Goal: Participate in discussion: Engage in conversation with other users on a specific topic

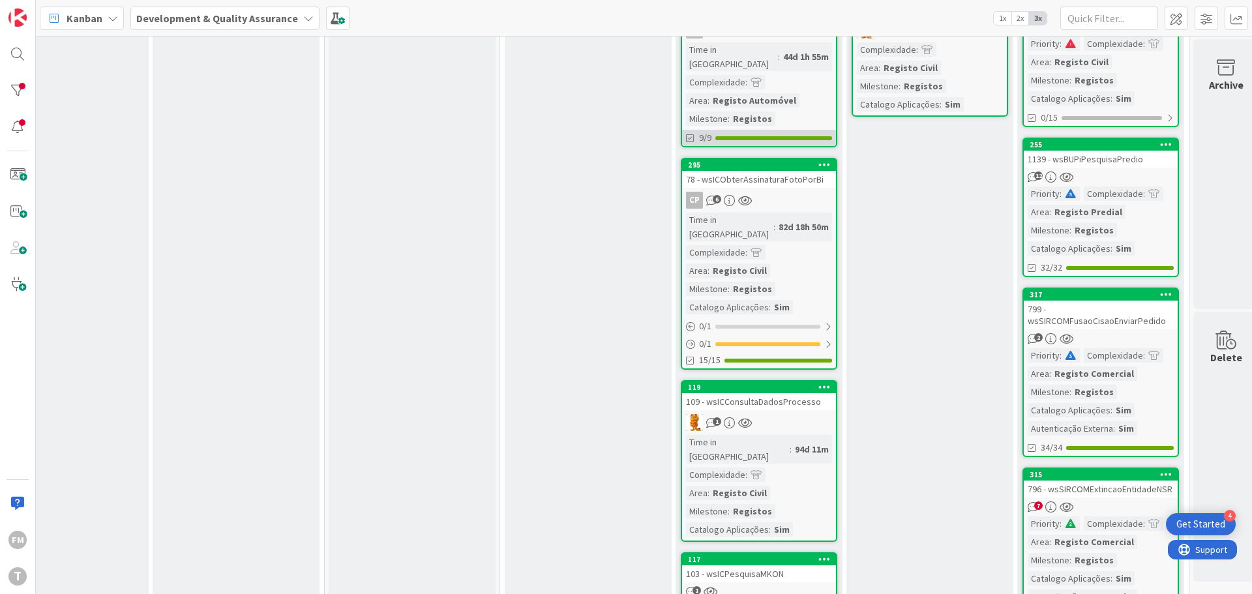
scroll to position [261, 235]
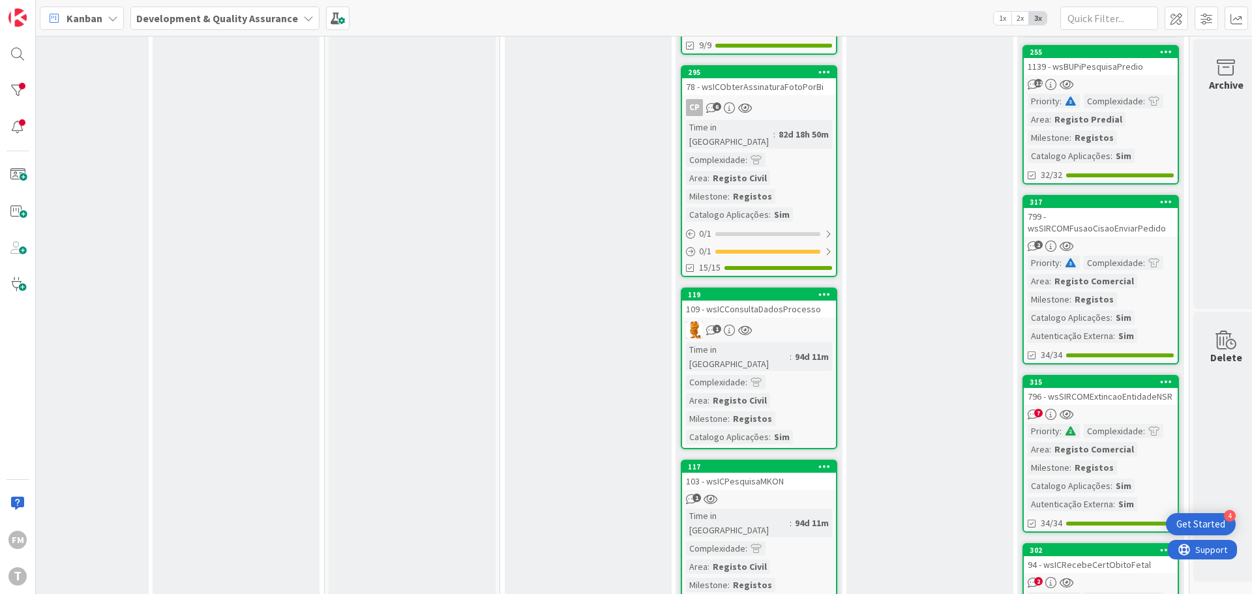
click at [784, 321] on div "1" at bounding box center [759, 329] width 154 height 17
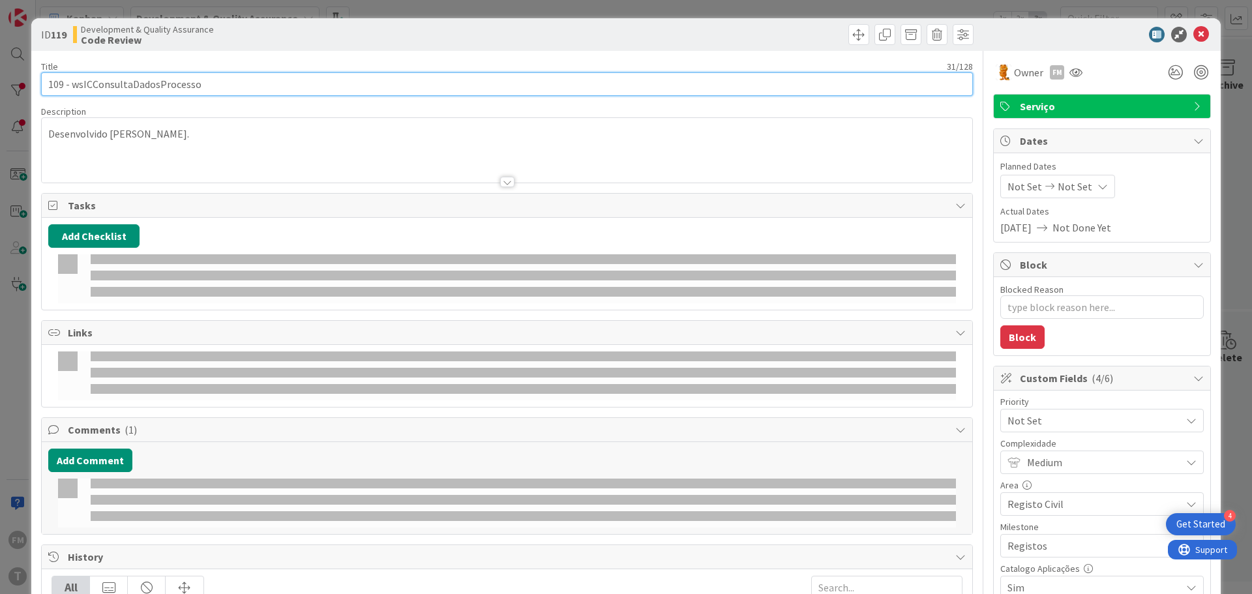
click at [134, 78] on input "109 - wsICConsultaDadosProcesso" at bounding box center [507, 83] width 932 height 23
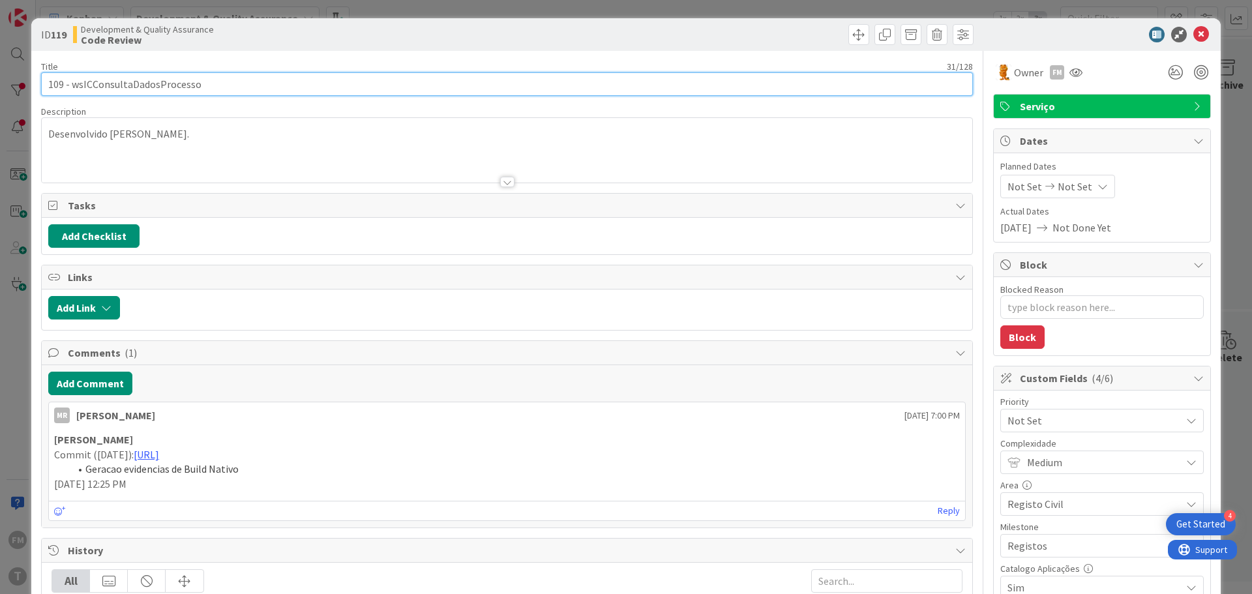
click at [134, 78] on input "109 - wsICConsultaDadosProcesso" at bounding box center [507, 83] width 932 height 23
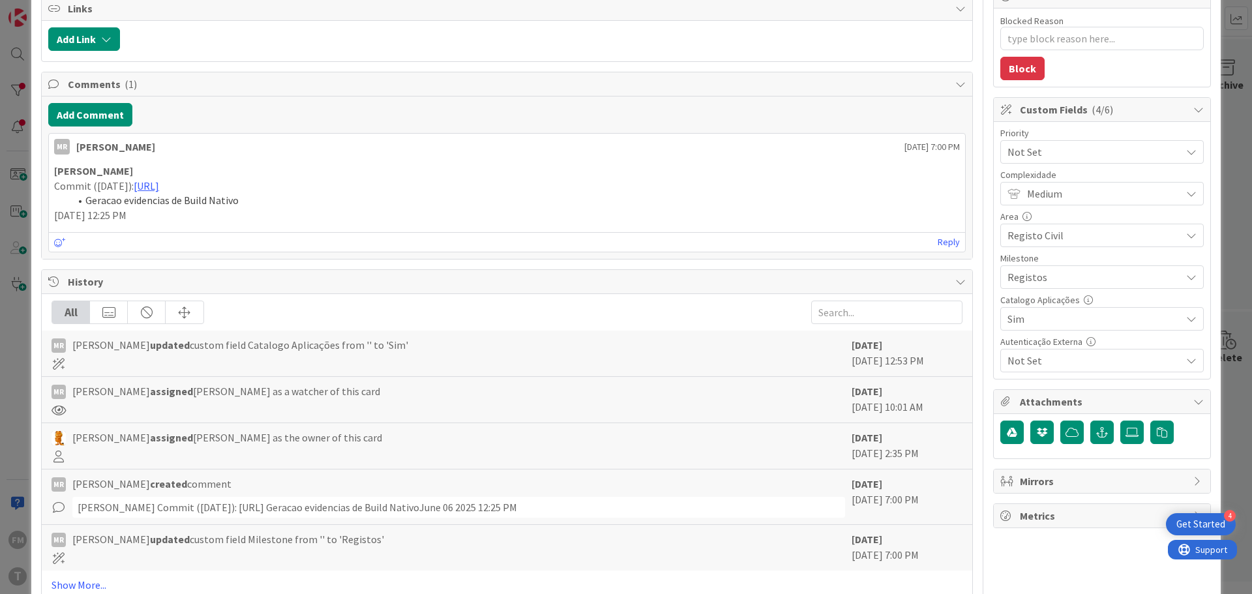
scroll to position [334, 0]
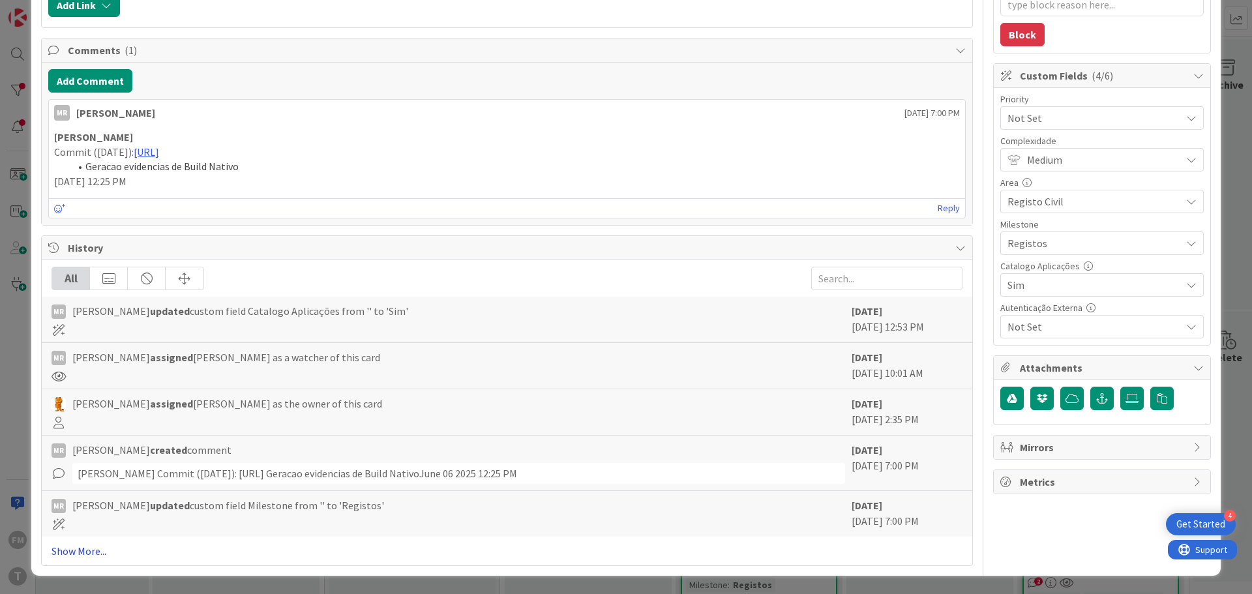
click at [73, 548] on link "Show More..." at bounding box center [507, 551] width 911 height 16
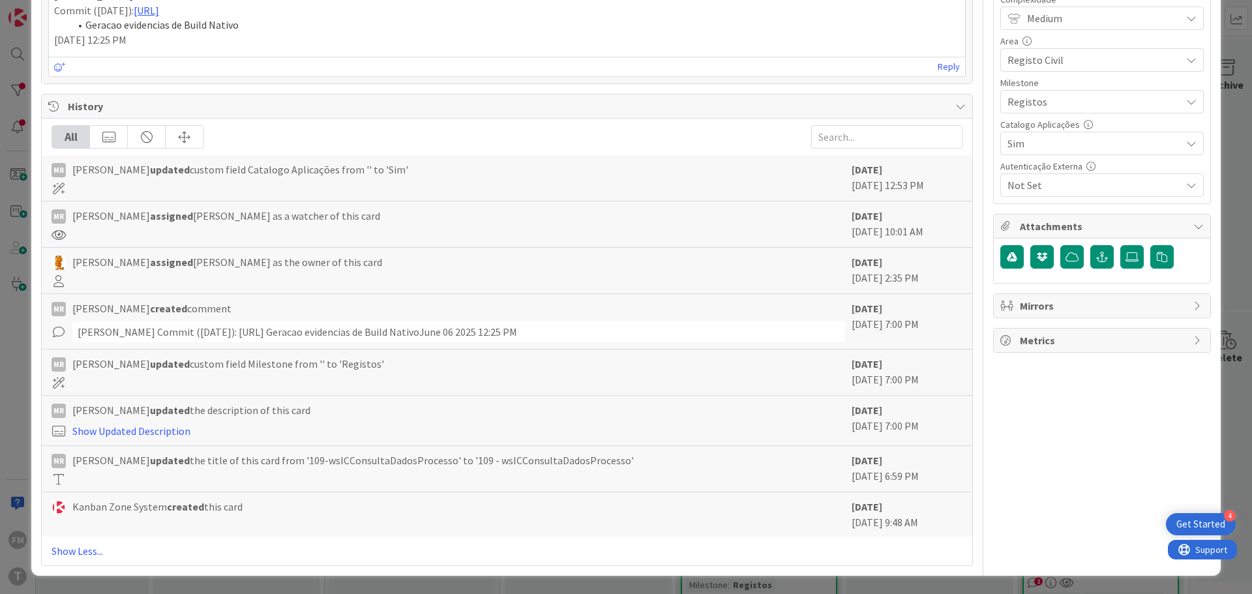
scroll to position [475, 0]
drag, startPoint x: 180, startPoint y: 319, endPoint x: 297, endPoint y: 317, distance: 116.7
click at [297, 321] on div "[PERSON_NAME] Commit ([DATE]): [URL] Geracao evidencias de Build NativoJune 06 …" at bounding box center [458, 331] width 773 height 21
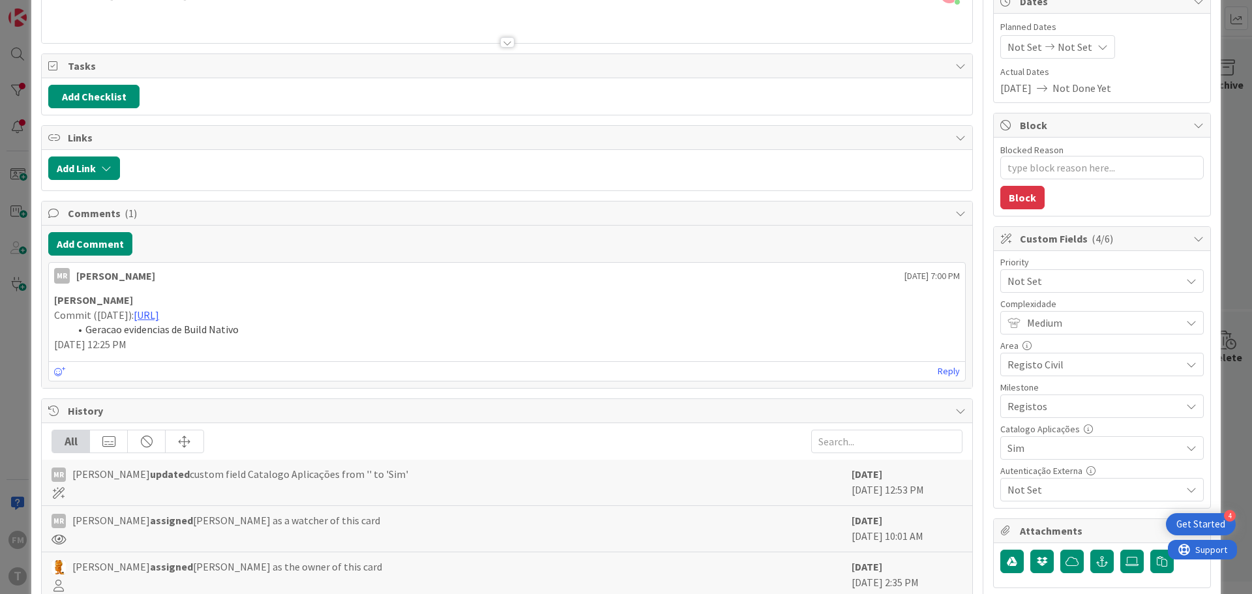
scroll to position [0, 0]
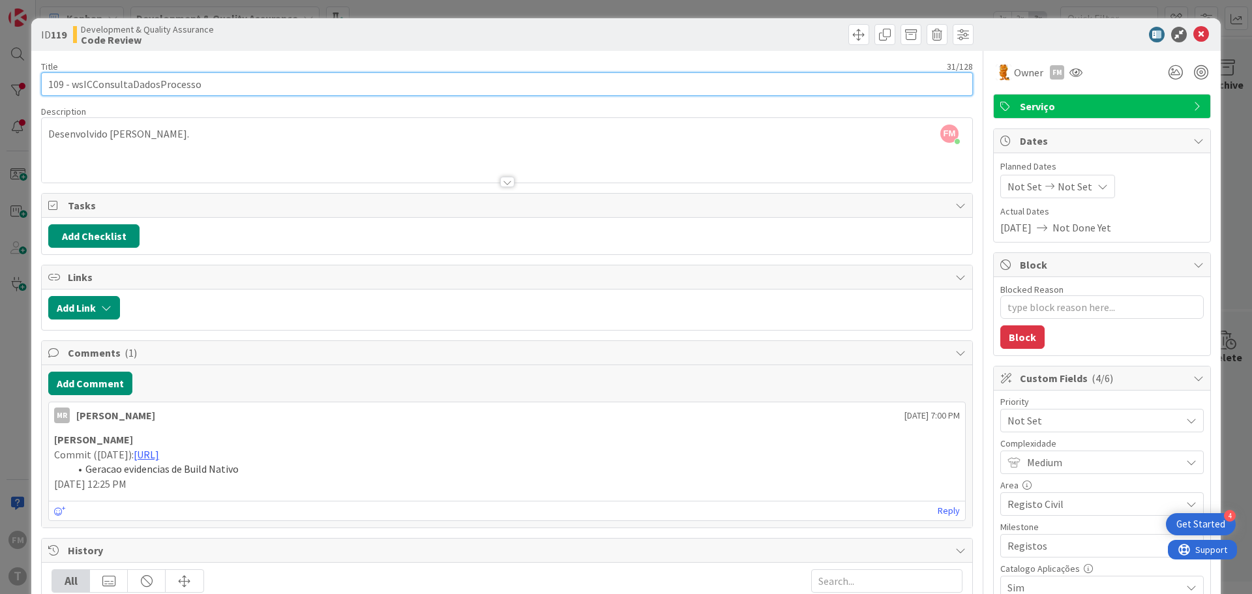
click at [156, 88] on input "109 - wsICConsultaDadosProcesso" at bounding box center [507, 83] width 932 height 23
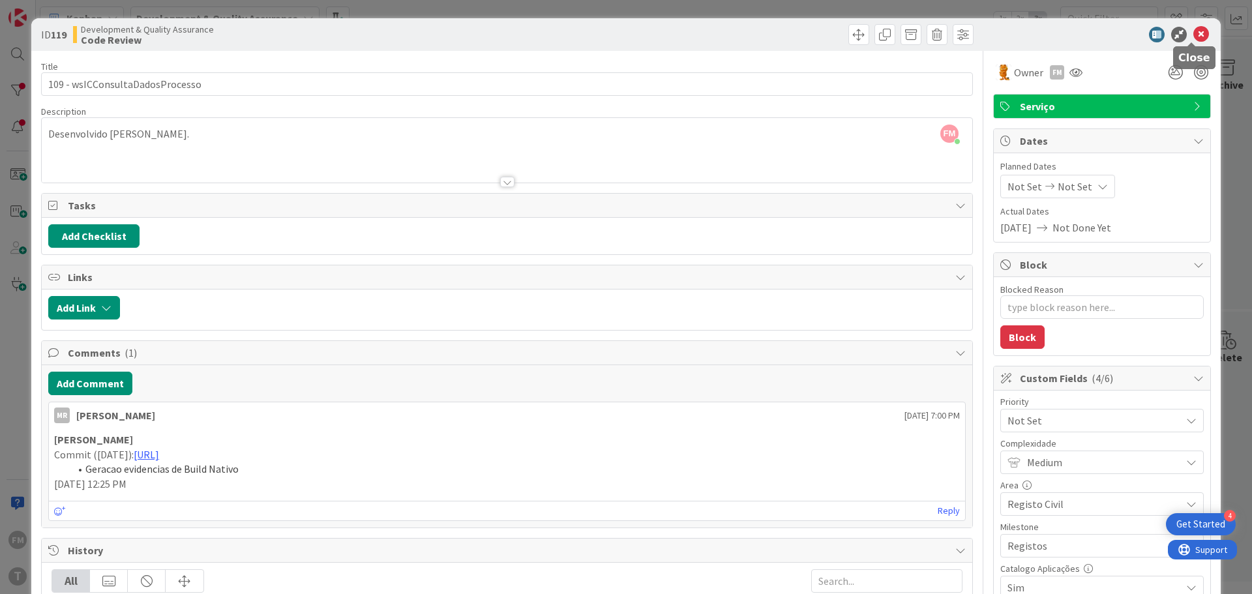
click at [1193, 36] on icon at bounding box center [1201, 35] width 16 height 16
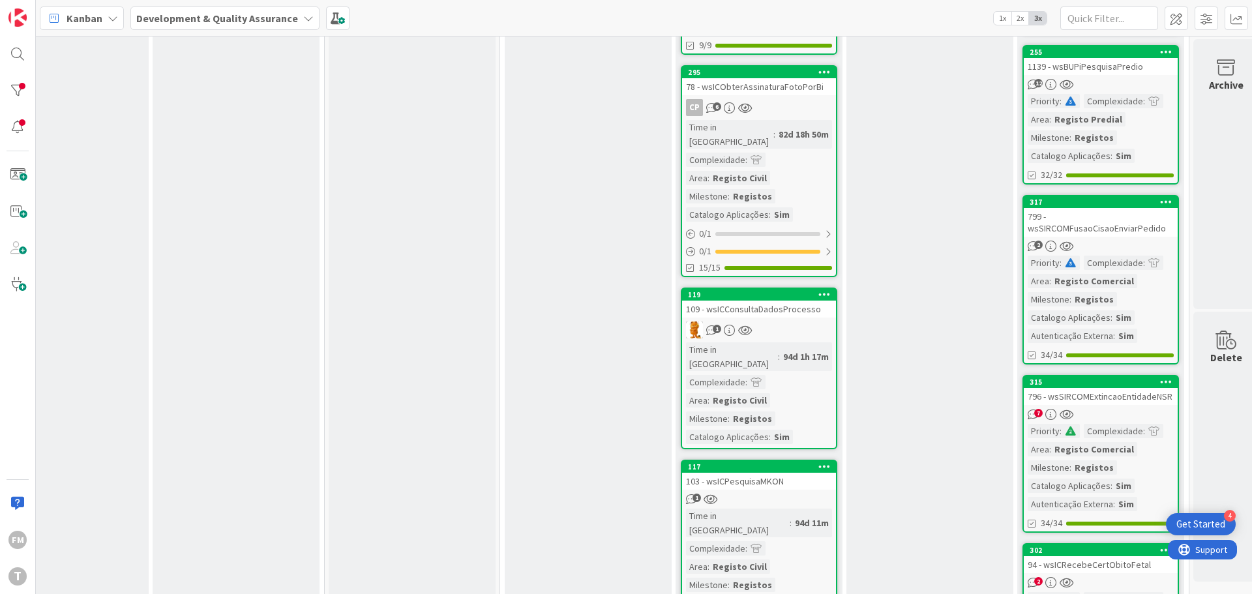
click at [806, 321] on div "1" at bounding box center [759, 329] width 154 height 17
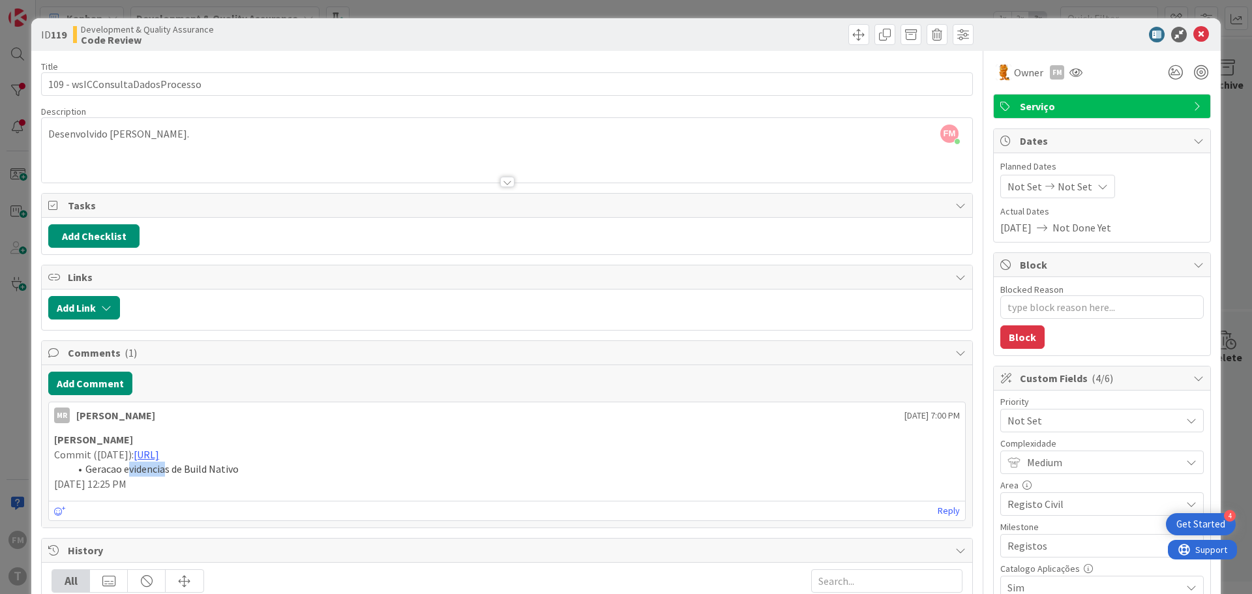
drag, startPoint x: 130, startPoint y: 467, endPoint x: 163, endPoint y: 472, distance: 33.6
click at [163, 472] on span "Geracao evidencias de Build Nativo" at bounding box center [161, 468] width 153 height 13
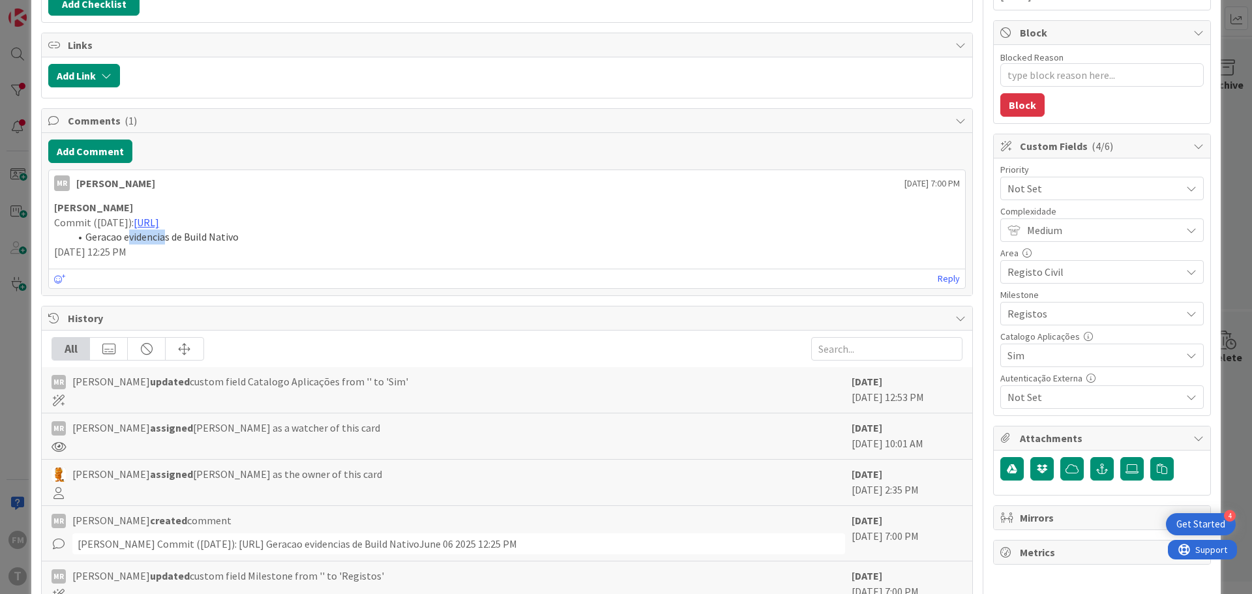
scroll to position [261, 0]
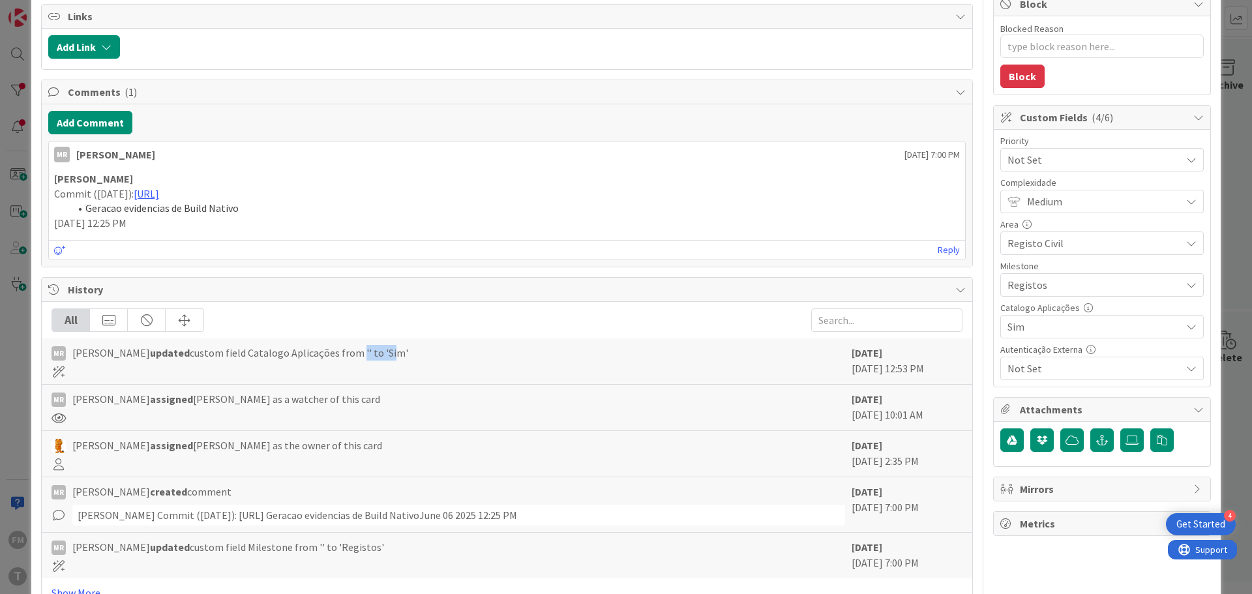
drag, startPoint x: 372, startPoint y: 352, endPoint x: 387, endPoint y: 352, distance: 14.3
click at [387, 352] on span "[PERSON_NAME] updated custom field Catalogo Aplicações from '' to 'Sim'" at bounding box center [240, 353] width 336 height 16
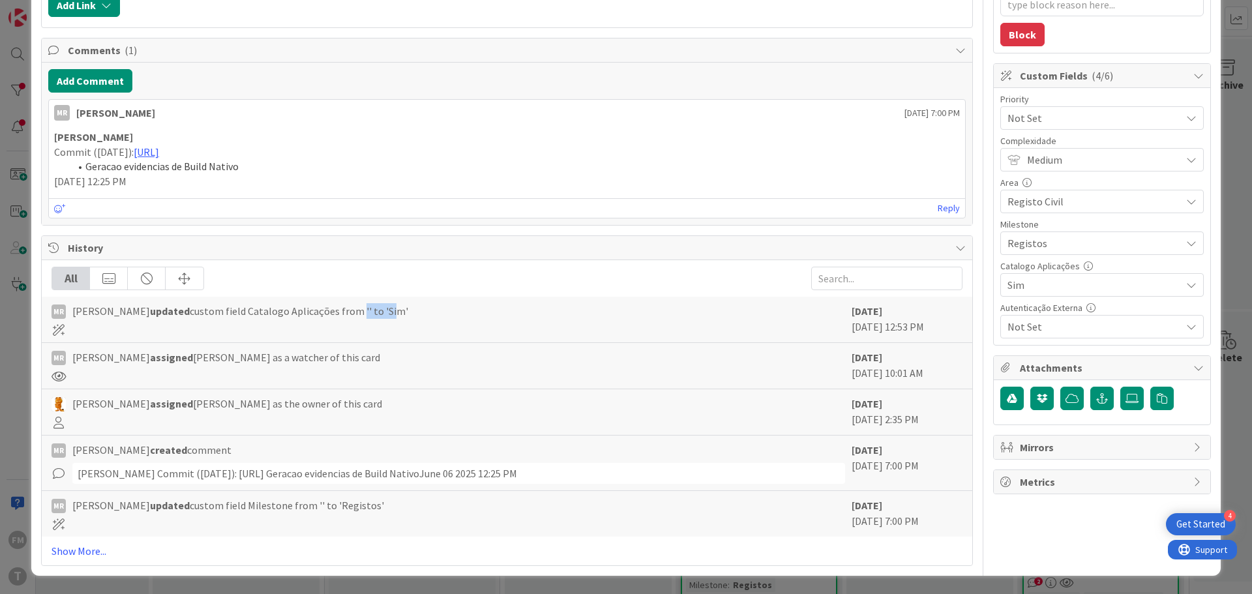
scroll to position [326, 0]
click at [81, 558] on link "Show More..." at bounding box center [507, 551] width 911 height 16
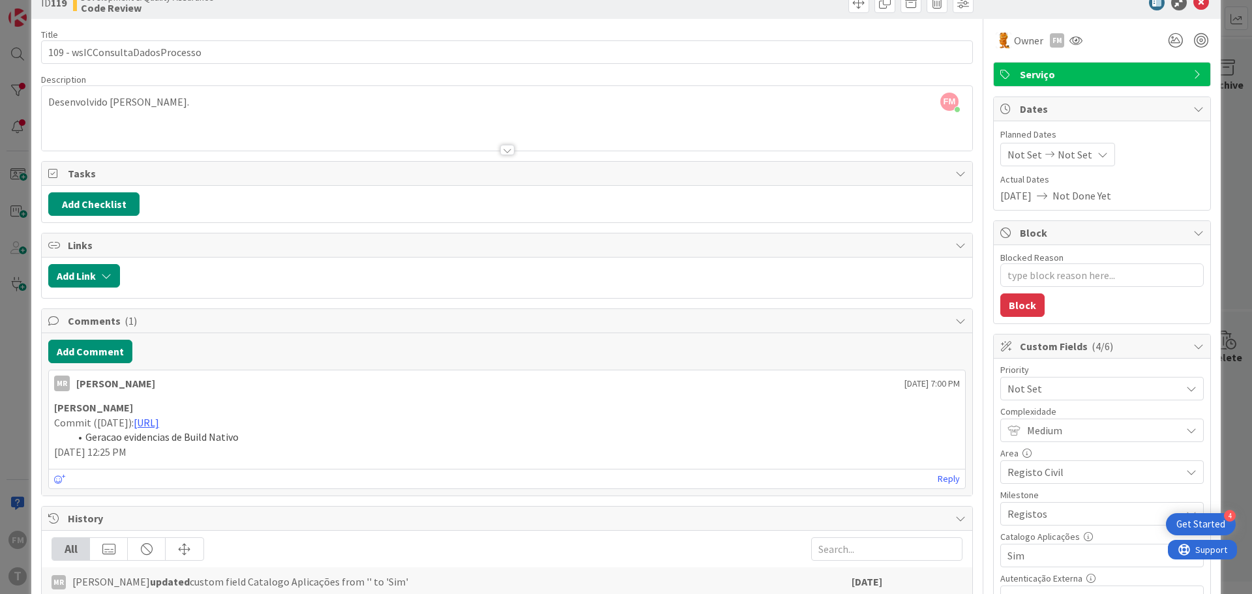
scroll to position [0, 0]
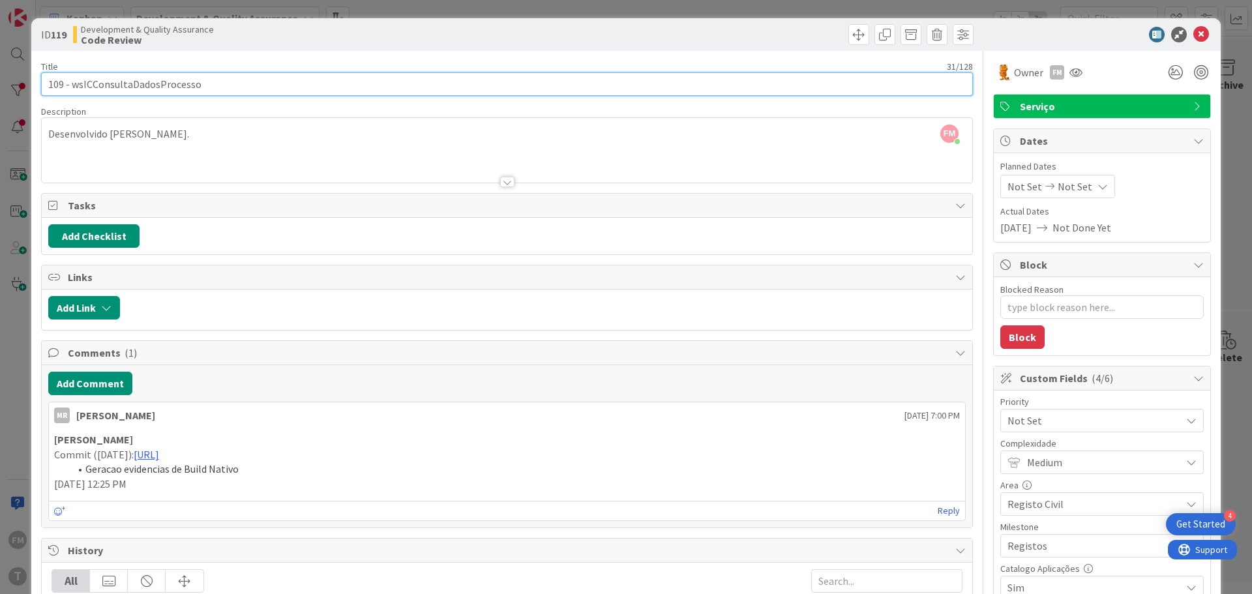
click at [153, 84] on input "109 - wsICConsultaDadosProcesso" at bounding box center [507, 83] width 932 height 23
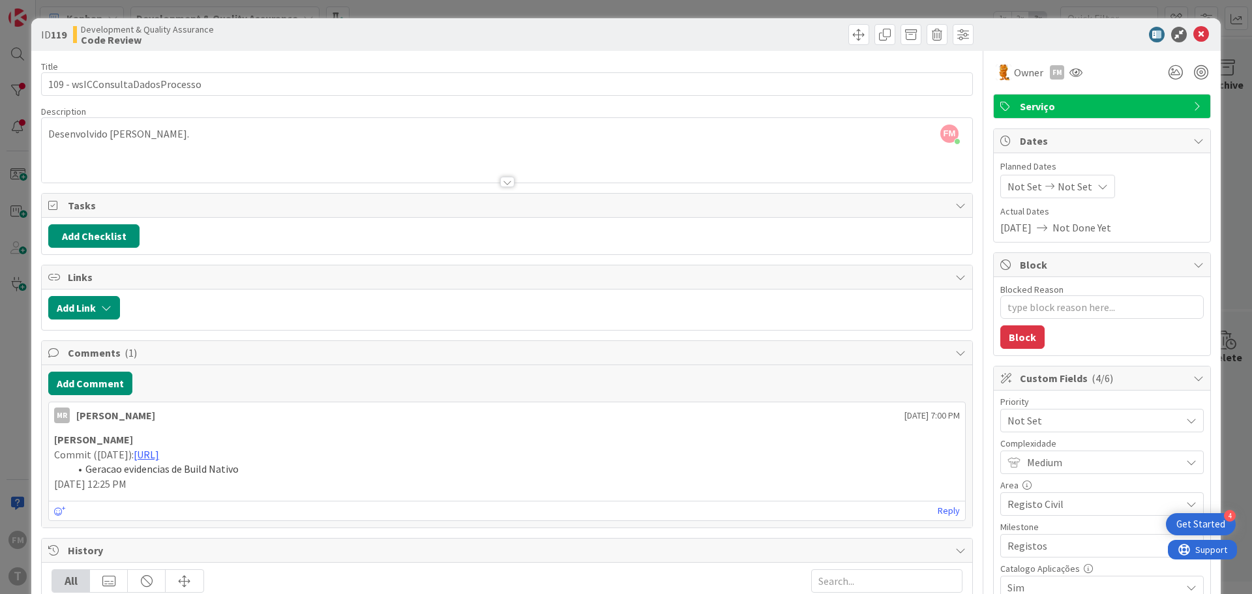
click at [57, 31] on b "119" at bounding box center [59, 34] width 16 height 13
copy b "119"
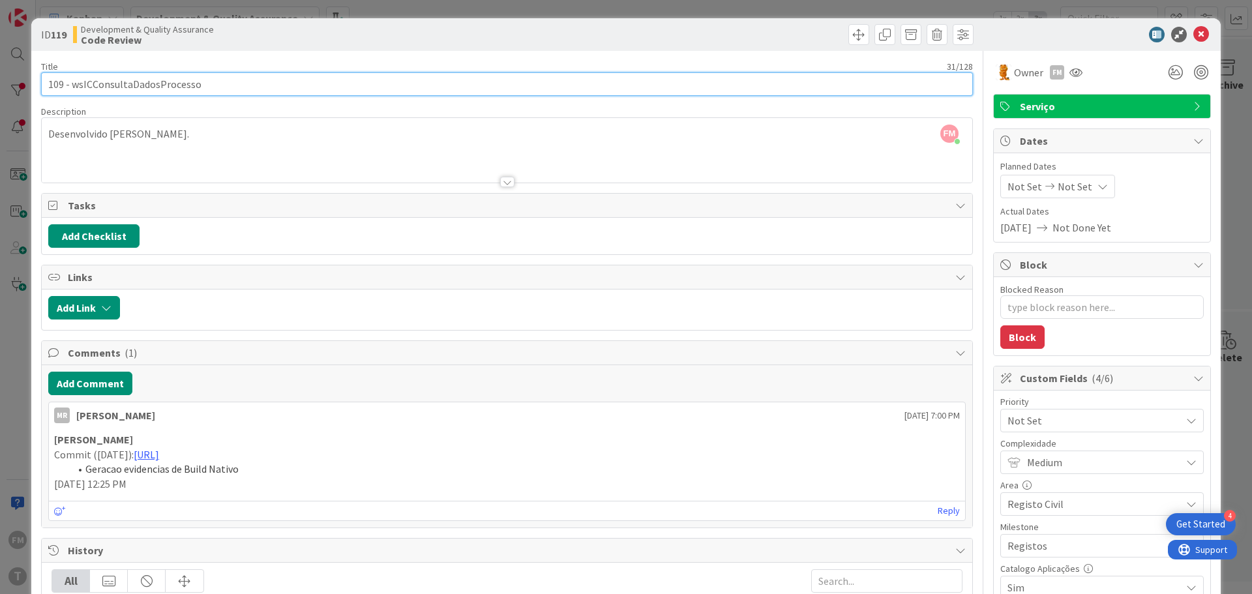
click at [54, 81] on input "109 - wsICConsultaDadosProcesso" at bounding box center [507, 83] width 932 height 23
click at [135, 89] on input "109 - wsICConsultaDadosProcesso" at bounding box center [507, 83] width 932 height 23
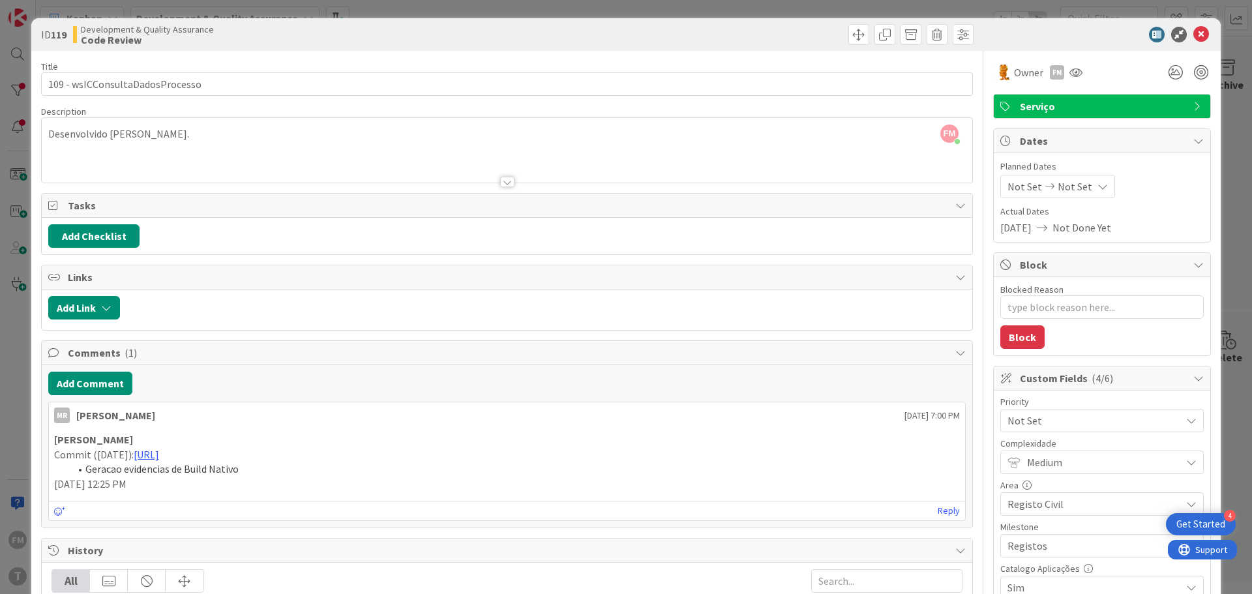
type textarea "x"
click at [100, 381] on button "Add Comment" at bounding box center [90, 383] width 84 height 23
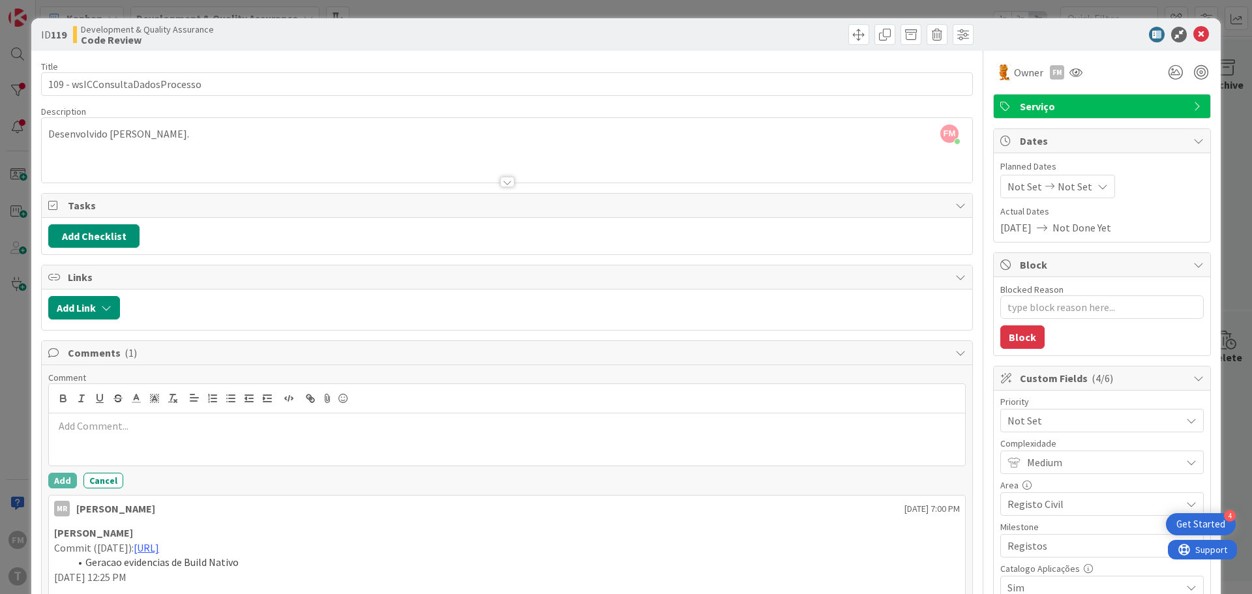
click at [121, 427] on p at bounding box center [507, 426] width 906 height 15
click at [203, 426] on p "CR: Sugestao atualizar serviço com template" at bounding box center [507, 426] width 906 height 15
click at [56, 478] on button "Add" at bounding box center [62, 481] width 29 height 16
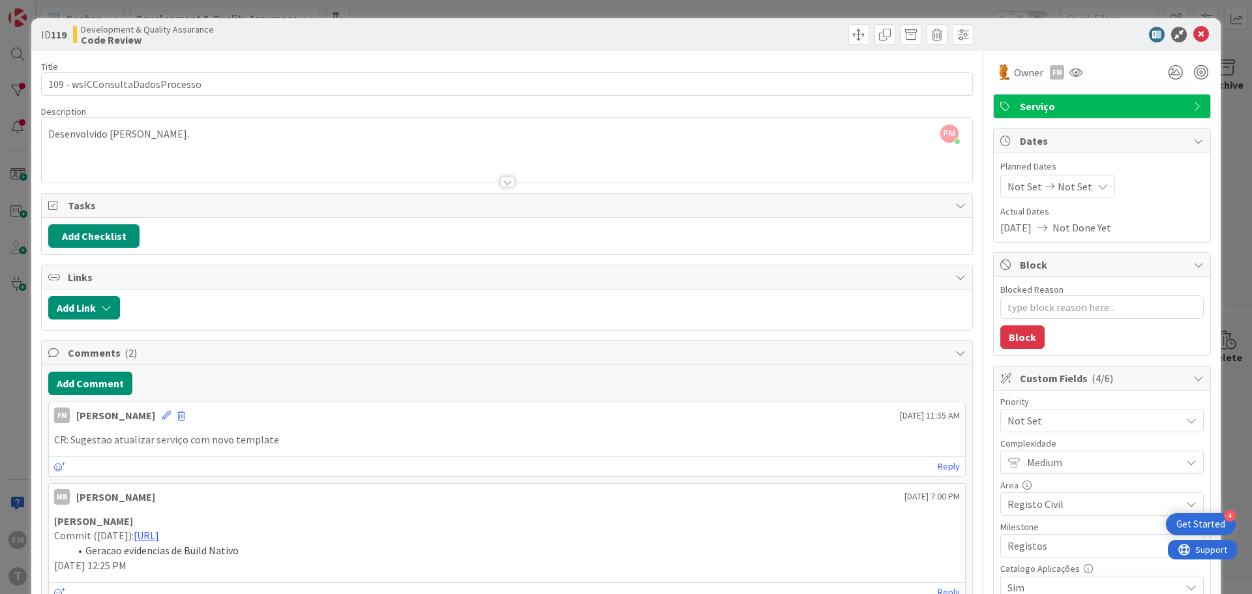
type textarea "x"
